Goal: Communication & Community: Answer question/provide support

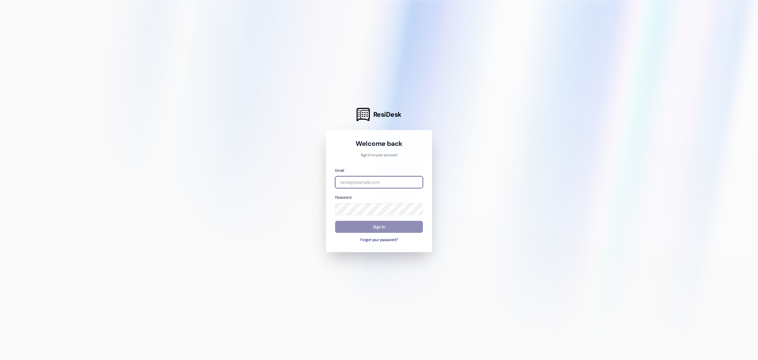
type input "[EMAIL_ADDRESS][DOMAIN_NAME]"
click at [374, 225] on button "Sign In" at bounding box center [379, 227] width 88 height 12
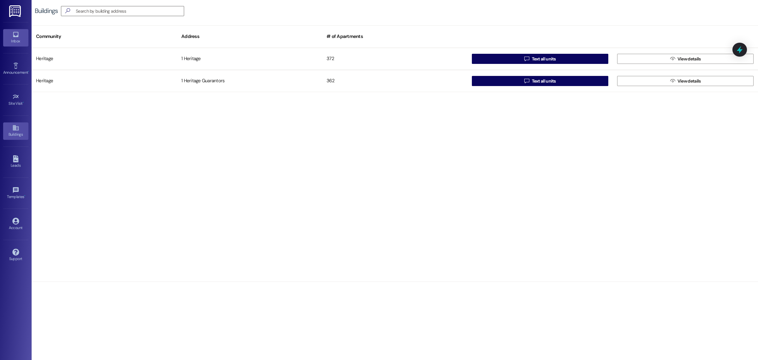
click at [15, 38] on div "Inbox" at bounding box center [16, 41] width 32 height 6
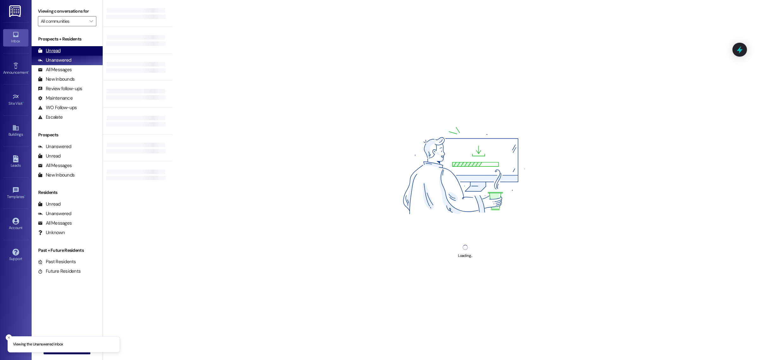
click at [77, 47] on div "Unread (0)" at bounding box center [67, 50] width 71 height 9
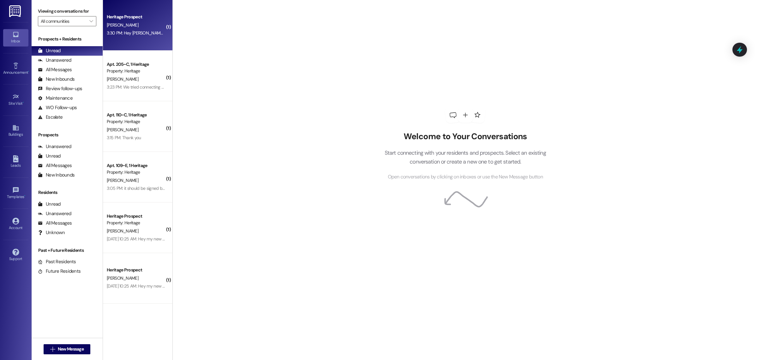
click at [152, 29] on div "3:30 PM: Hey [PERSON_NAME], could you please email me a receipt of my early mov…" at bounding box center [136, 33] width 60 height 8
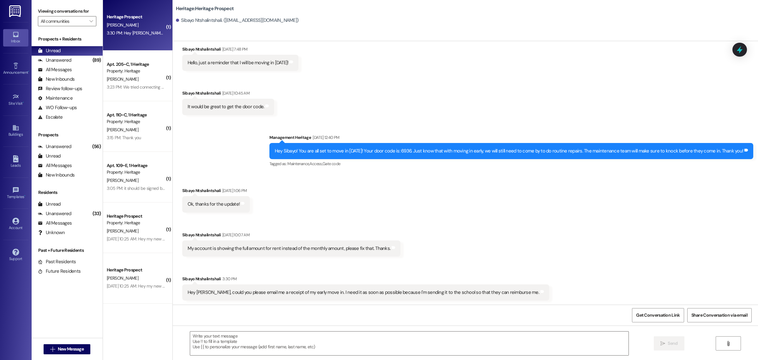
scroll to position [1387, 0]
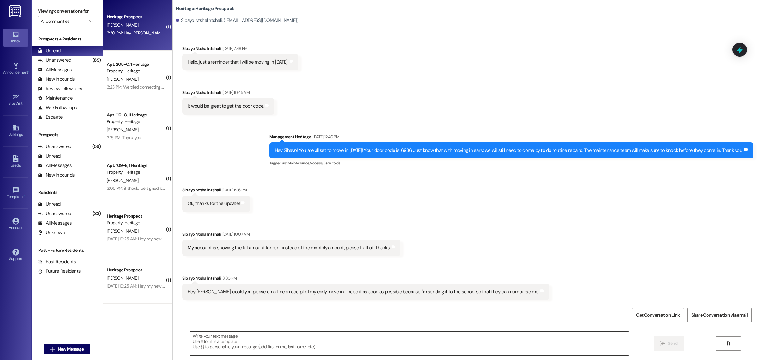
click at [234, 345] on textarea at bounding box center [409, 343] width 439 height 24
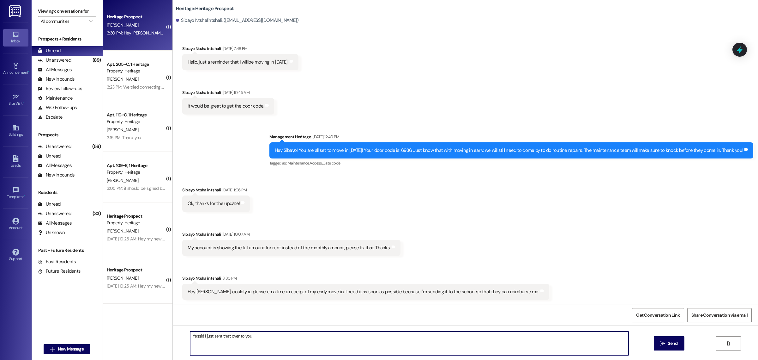
type textarea "Yessir! I just sent that over to you!"
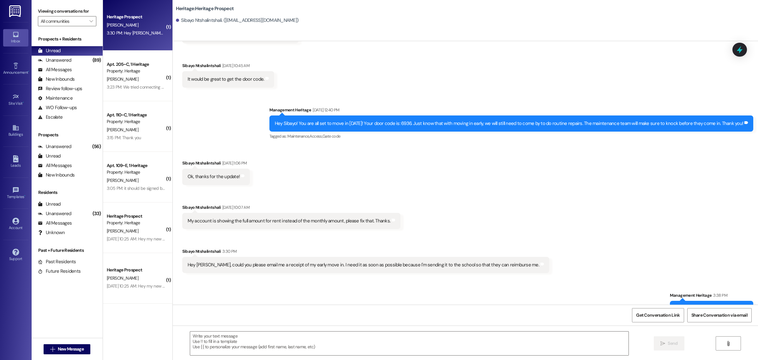
scroll to position [1431, 0]
